Goal: Information Seeking & Learning: Learn about a topic

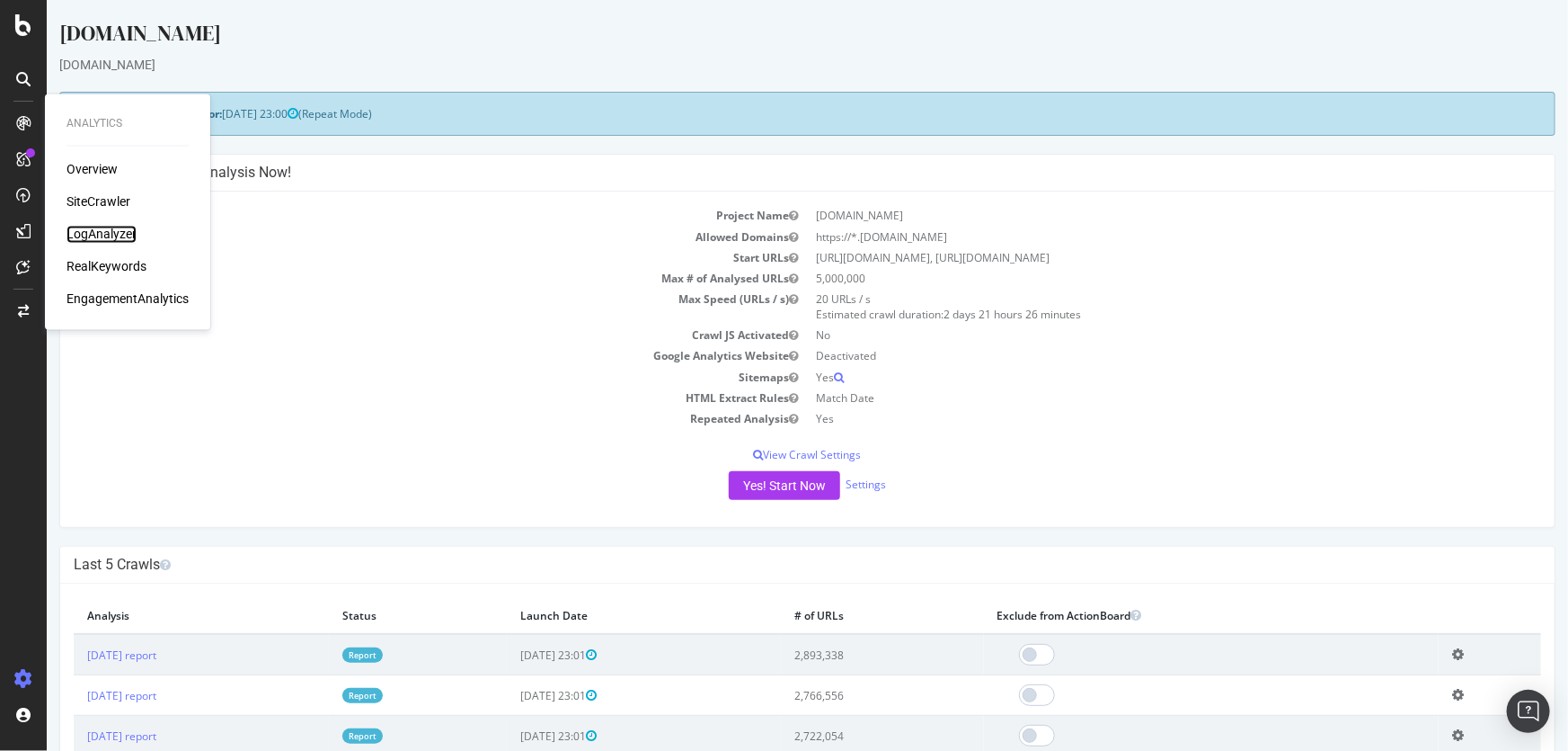
click at [115, 235] on div "LogAnalyzer" at bounding box center [102, 234] width 70 height 18
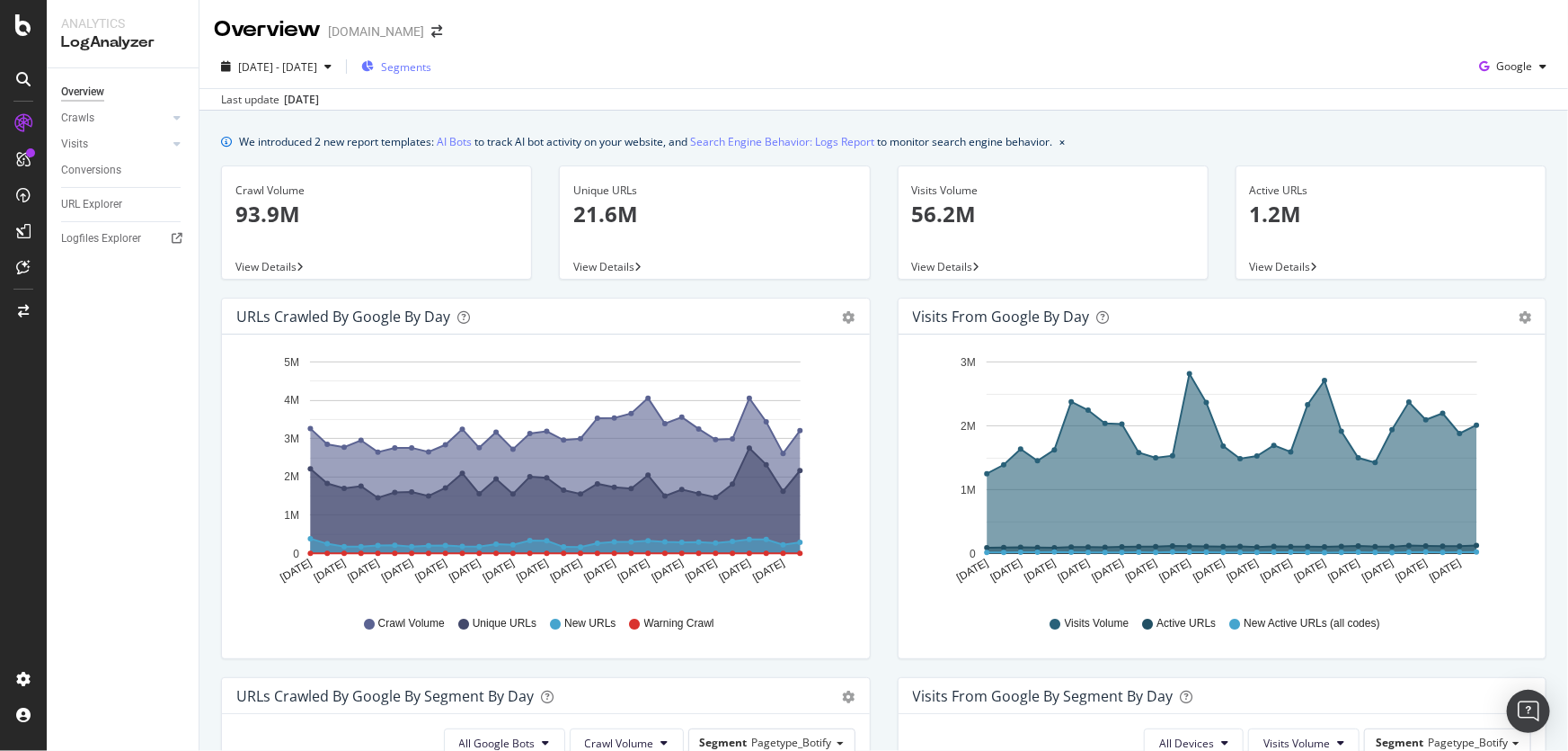
click at [432, 65] on span "Segments" at bounding box center [406, 67] width 51 height 16
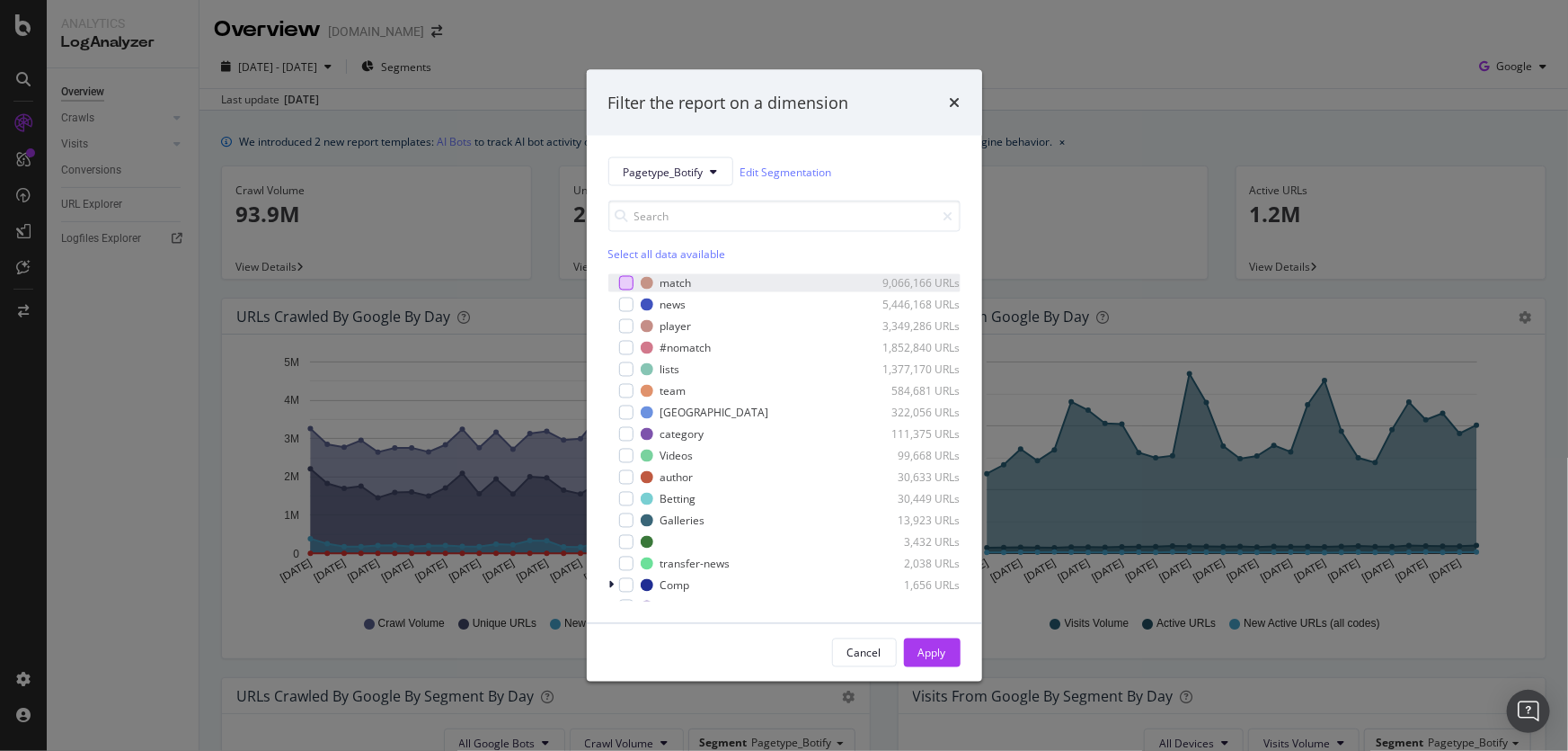
click at [630, 282] on div "modal" at bounding box center [626, 283] width 15 height 15
drag, startPoint x: 630, startPoint y: 282, endPoint x: 844, endPoint y: 187, distance: 234.1
click at [843, 187] on div "Select all data available match 9,066,166 URLs news 5,446,168 URLs player 3,349…" at bounding box center [784, 394] width 352 height 415
click at [938, 648] on div "Apply" at bounding box center [932, 652] width 28 height 16
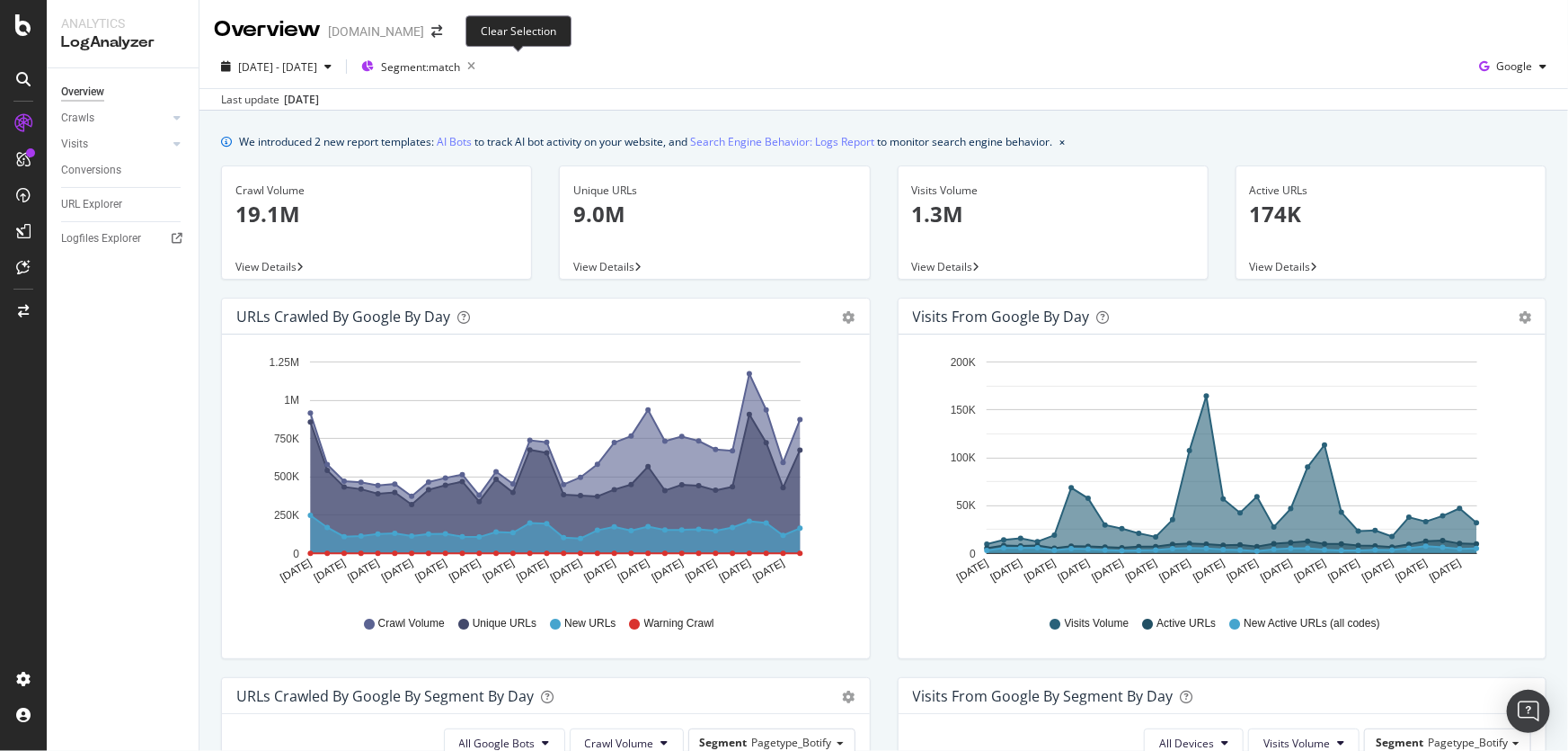
click at [482, 65] on icon "button" at bounding box center [471, 66] width 22 height 25
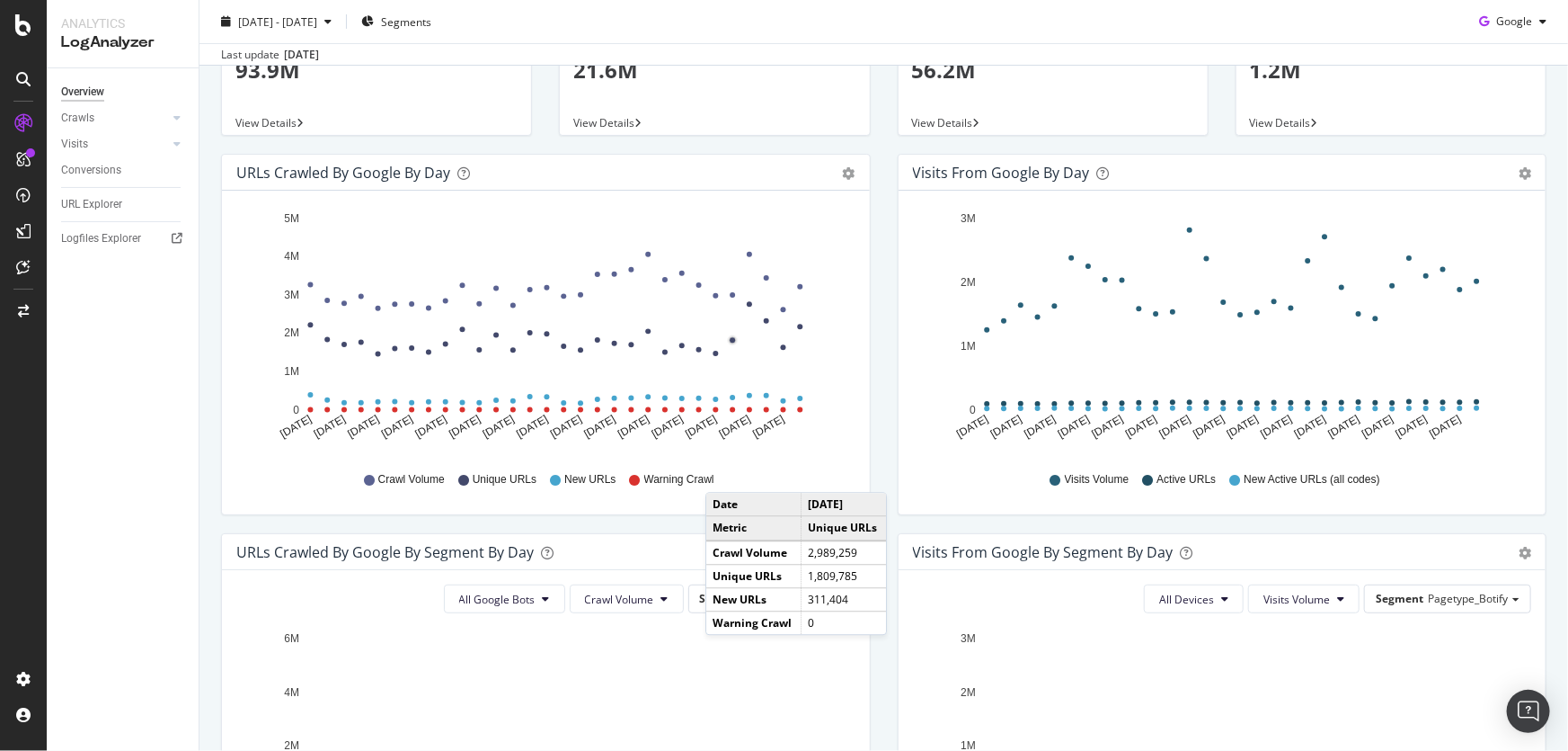
scroll to position [326, 0]
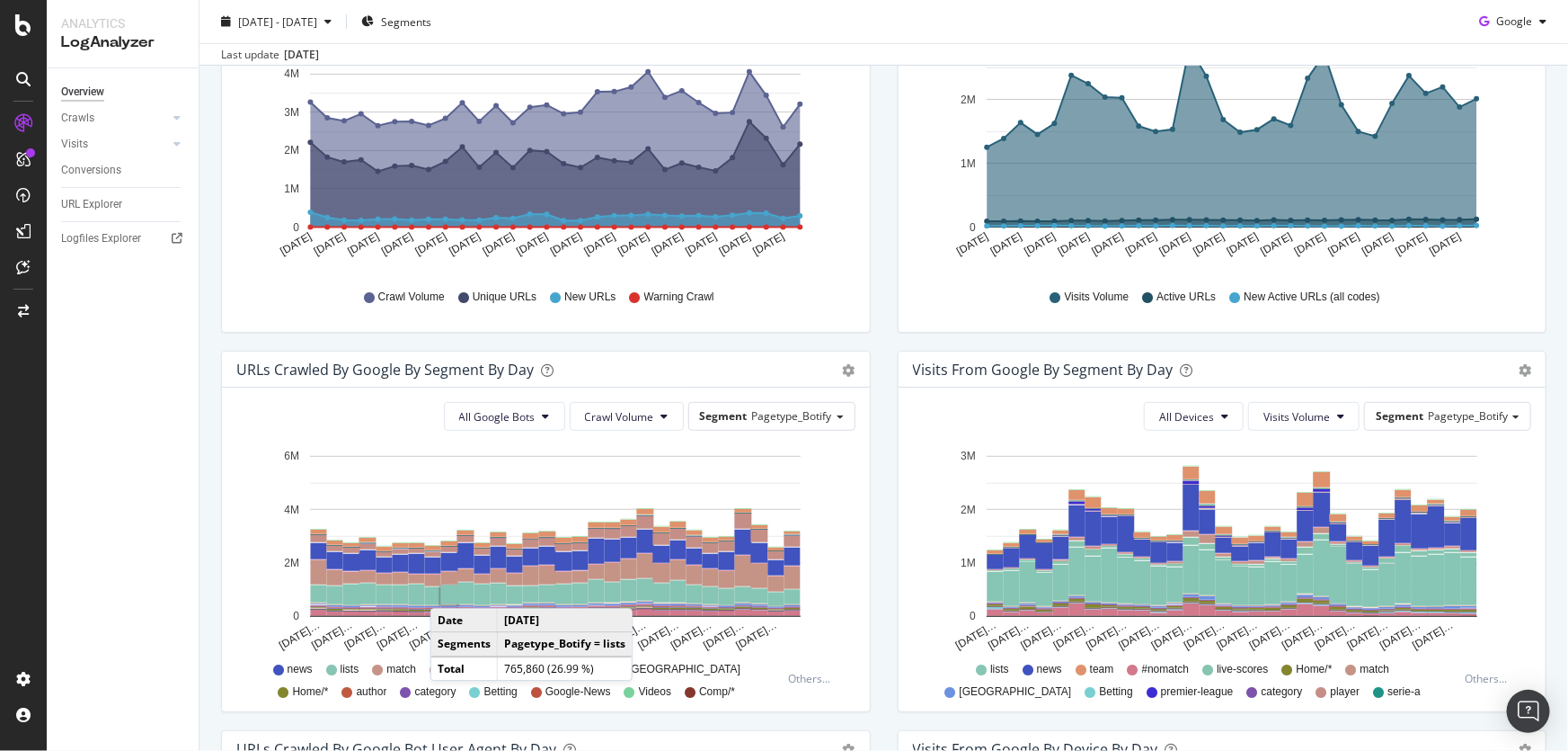
click at [448, 590] on rect "A chart." at bounding box center [449, 594] width 17 height 19
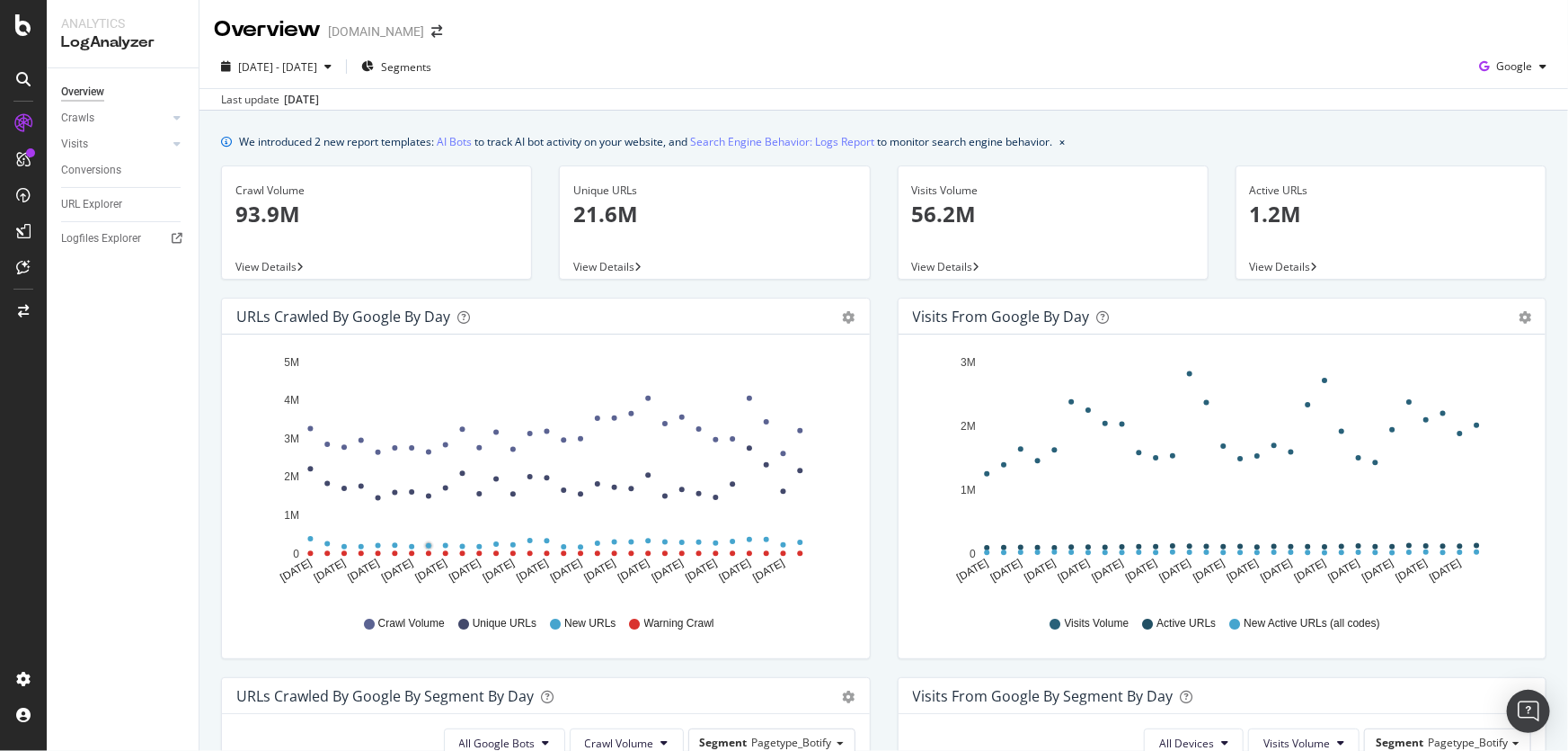
scroll to position [408, 0]
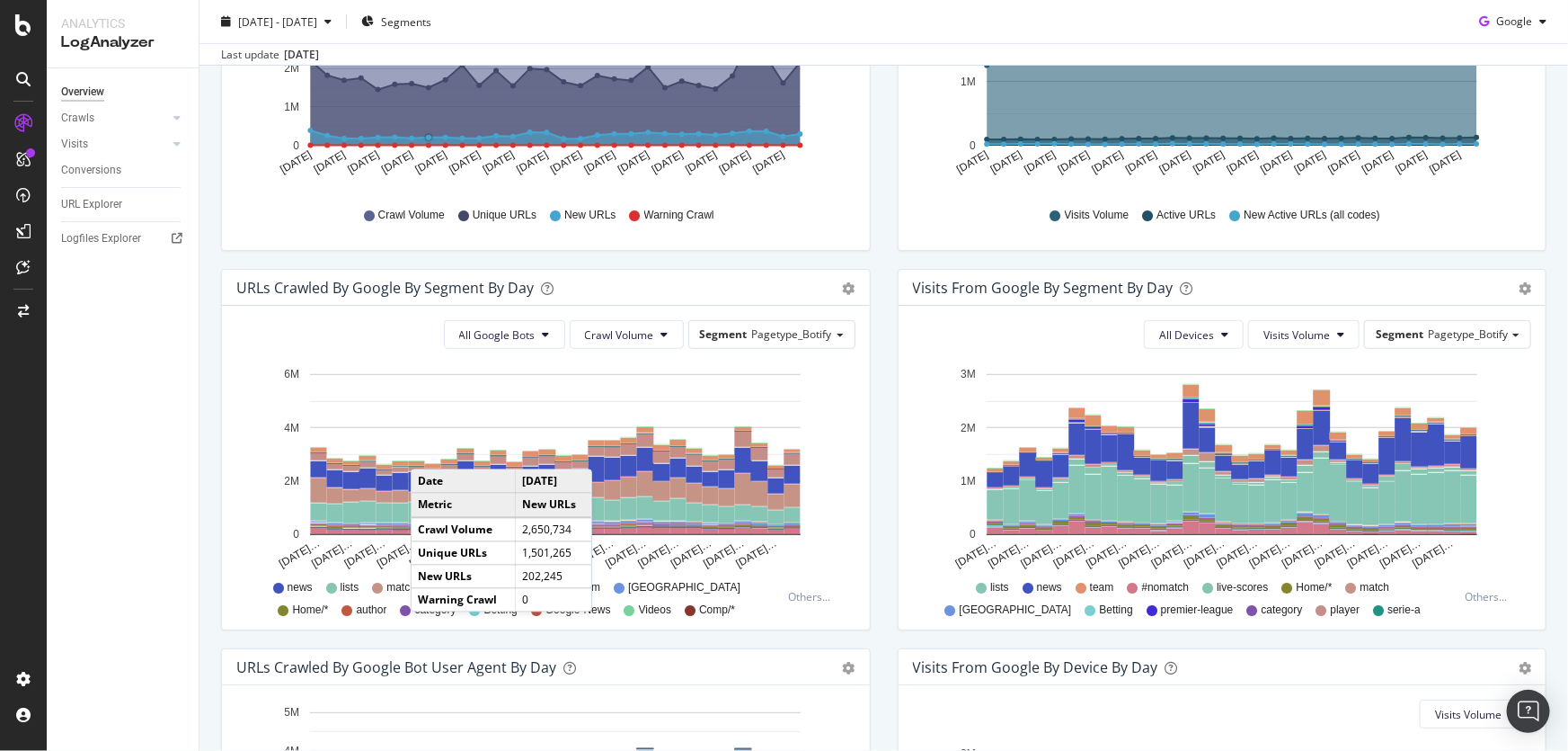
click at [826, 367] on icon "[DATE]… [DATE]… [DATE]… [DATE]… [DATE]… [DATE]… [DATE]… [DATE]… [DATE]… [DATE]……" at bounding box center [543, 468] width 613 height 209
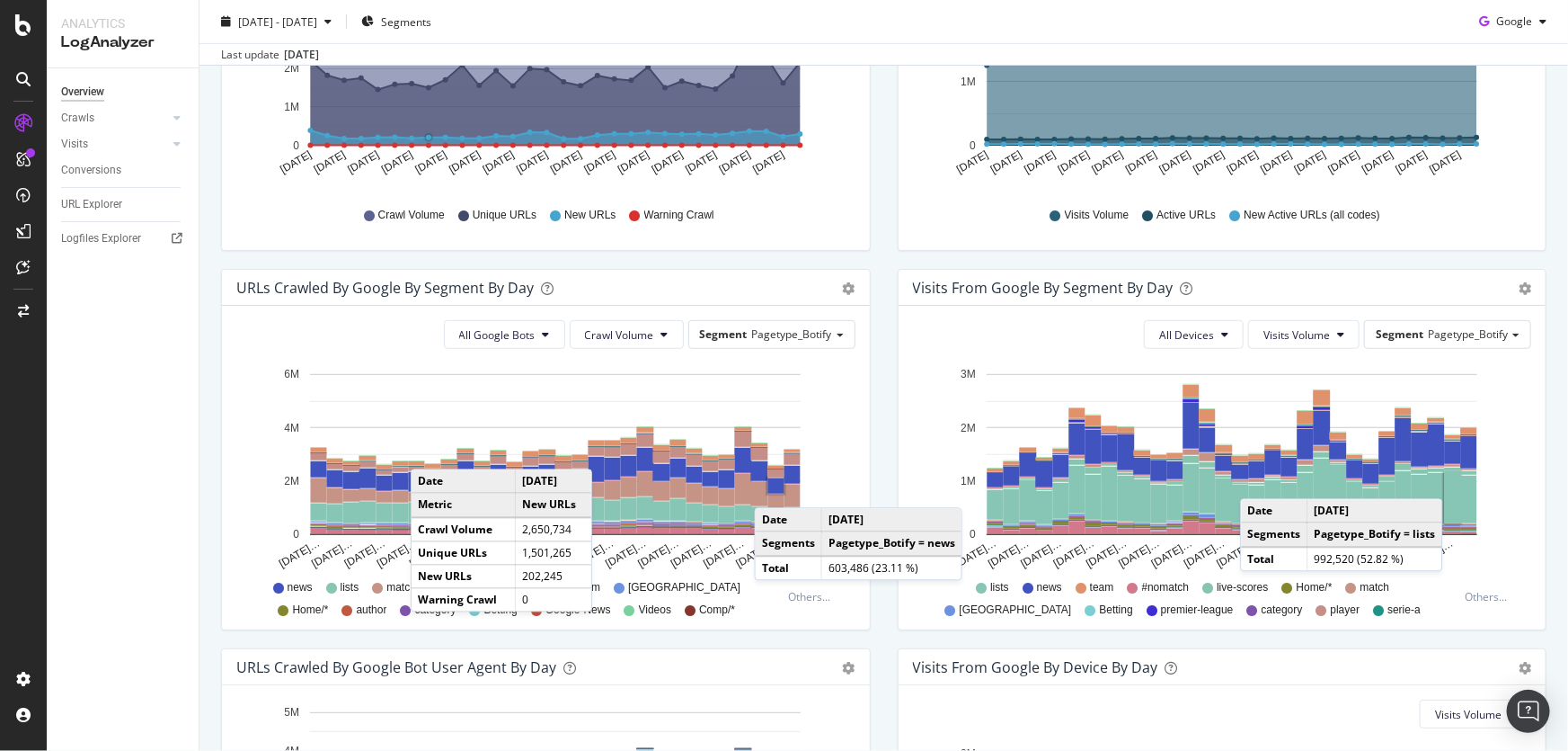
click at [1449, 479] on rect "A chart." at bounding box center [1452, 496] width 17 height 52
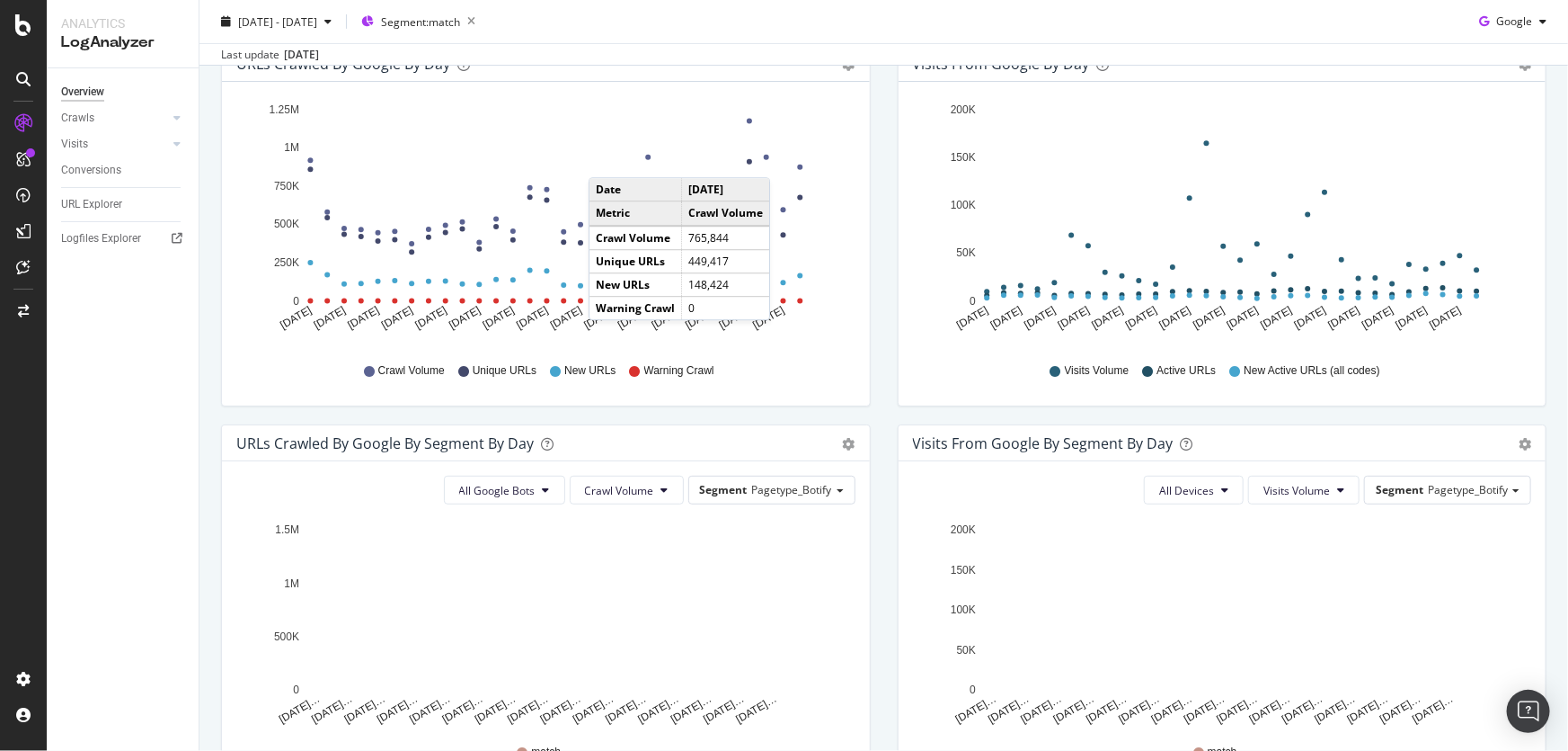
scroll to position [244, 0]
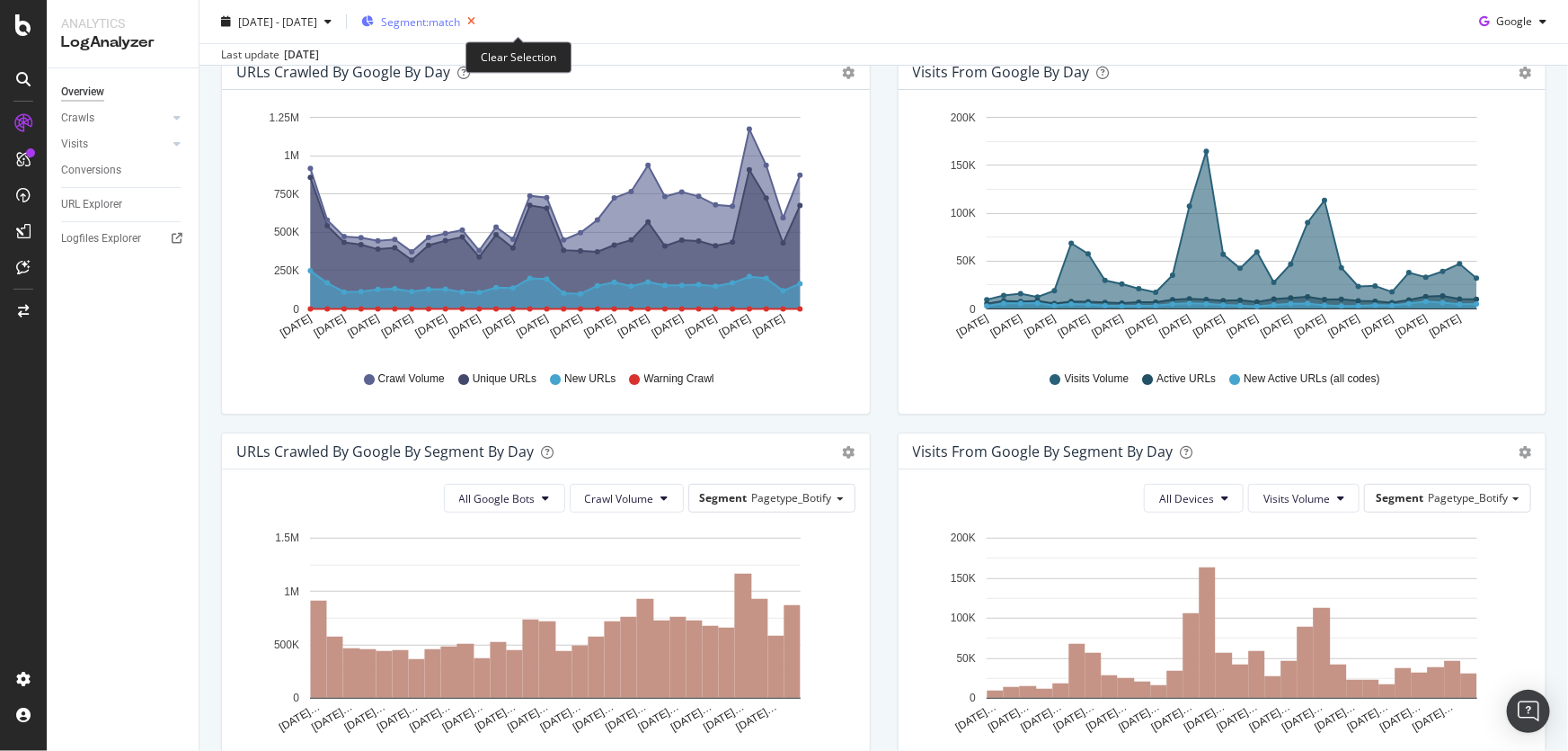
click at [482, 28] on icon "button" at bounding box center [471, 21] width 22 height 25
